Goal: Book appointment/travel/reservation

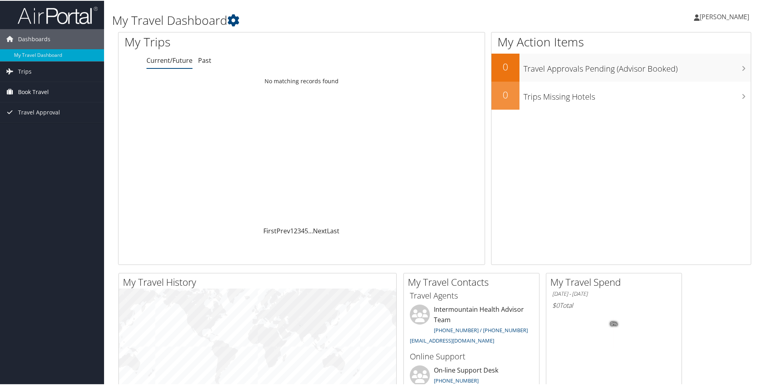
click at [36, 90] on span "Book Travel" at bounding box center [33, 91] width 31 height 20
click at [42, 130] on link "Book/Manage Online Trips" at bounding box center [52, 131] width 104 height 12
